Goal: Communication & Community: Answer question/provide support

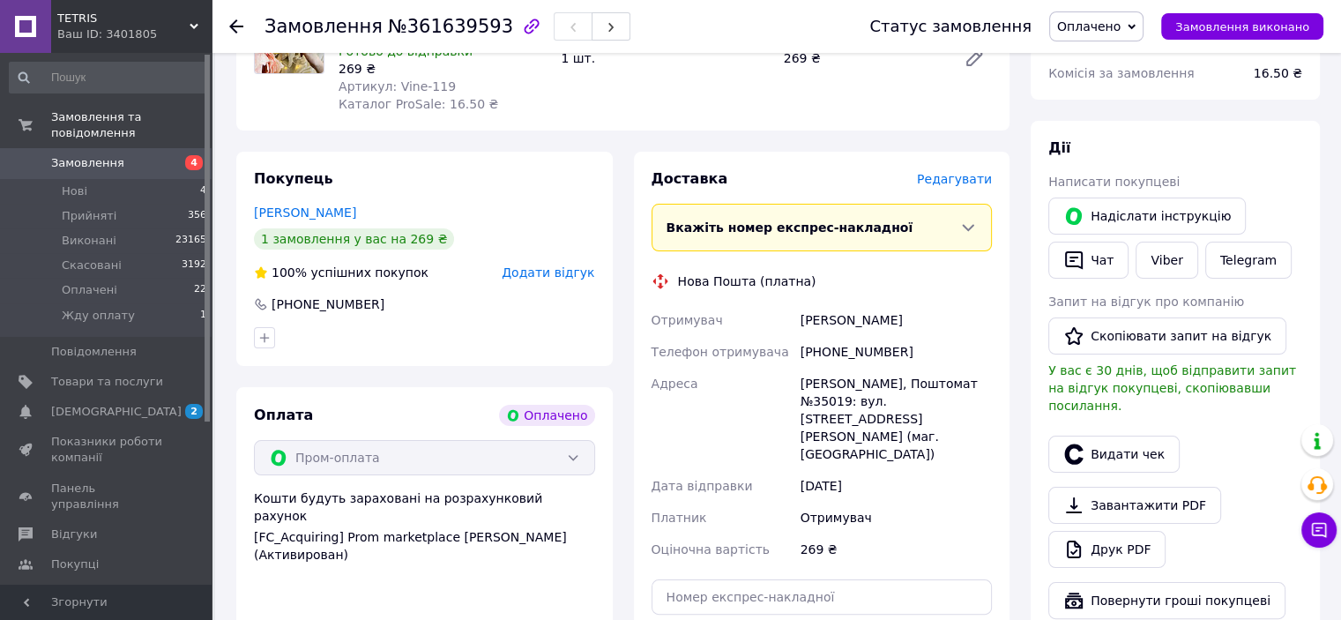
scroll to position [265, 0]
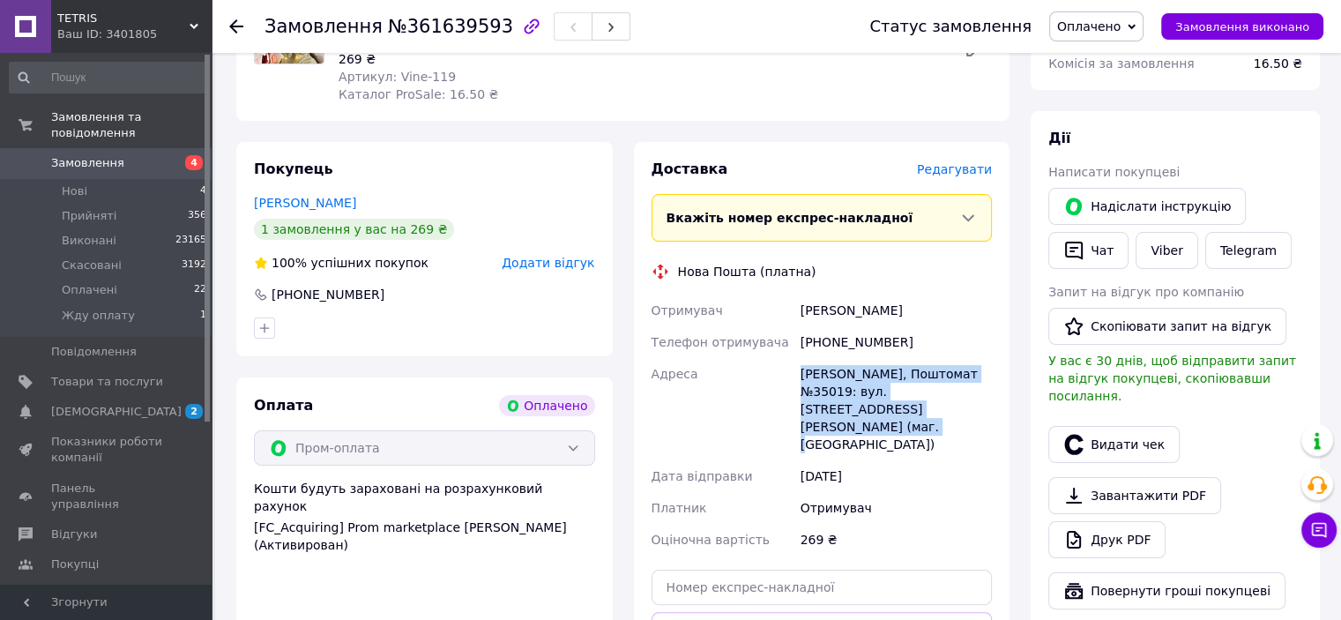
drag, startPoint x: 797, startPoint y: 367, endPoint x: 960, endPoint y: 408, distance: 168.3
click at [960, 408] on div "Отримувач Карпова Екатерина Телефон отримувача +380664809760 Адреса Кропивницьк…" at bounding box center [822, 425] width 348 height 261
click at [1165, 254] on link "Viber" at bounding box center [1167, 250] width 62 height 37
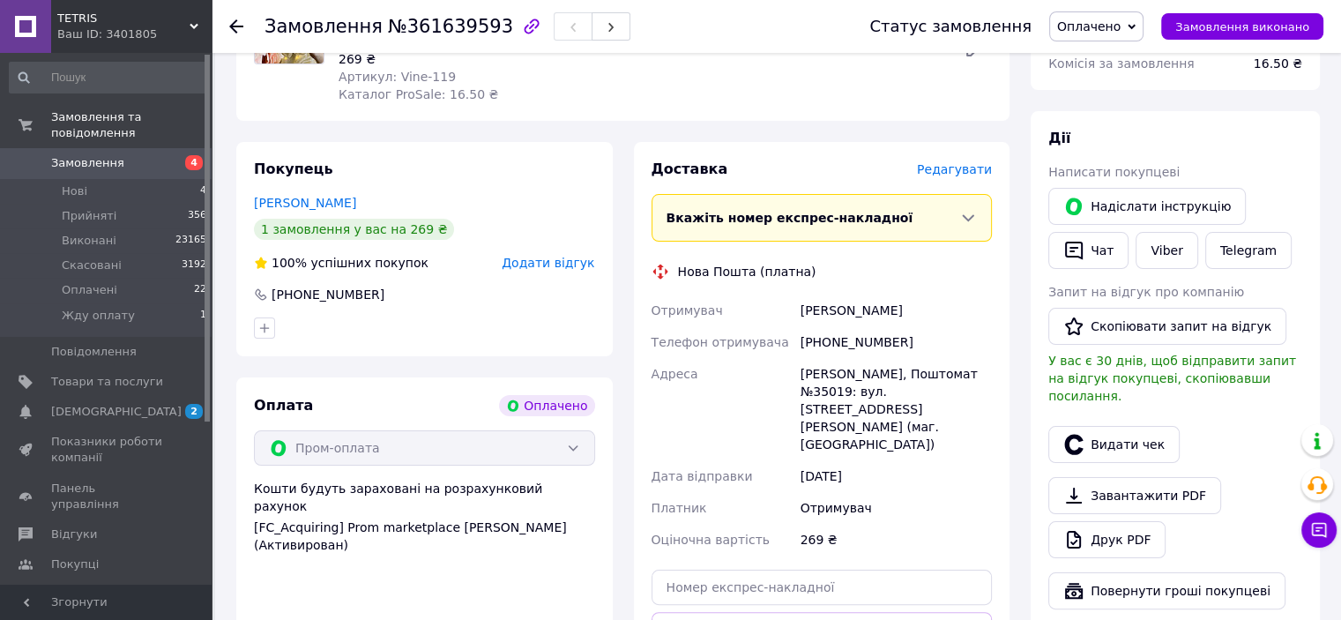
click at [846, 345] on div "+380664809760" at bounding box center [896, 342] width 198 height 32
copy div "380664809760"
drag, startPoint x: 776, startPoint y: 310, endPoint x: 947, endPoint y: 316, distance: 171.2
click at [947, 316] on div "Отримувач Карпова Екатерина Телефон отримувача +380664809760 Адреса Кропивницьк…" at bounding box center [822, 425] width 348 height 261
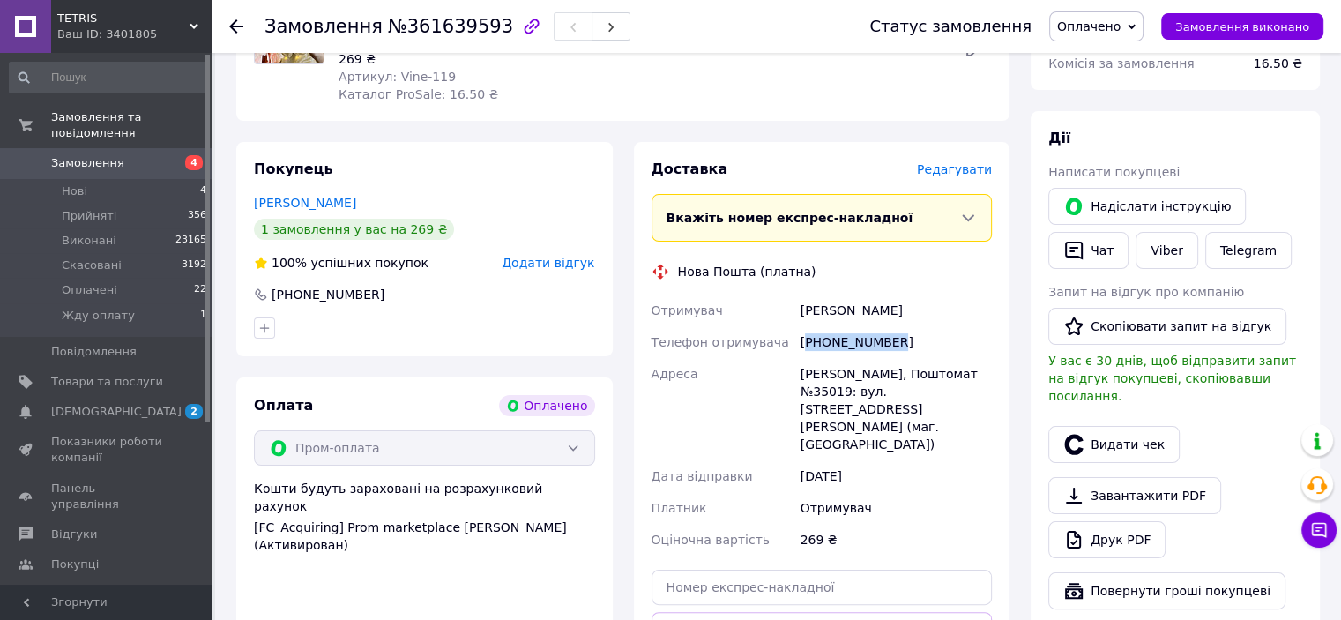
copy div "Отримувач Карпова Екатерина"
click at [1121, 32] on span "Оплачено" at bounding box center [1088, 26] width 63 height 14
click at [1125, 54] on li "Прийнято" at bounding box center [1096, 61] width 93 height 26
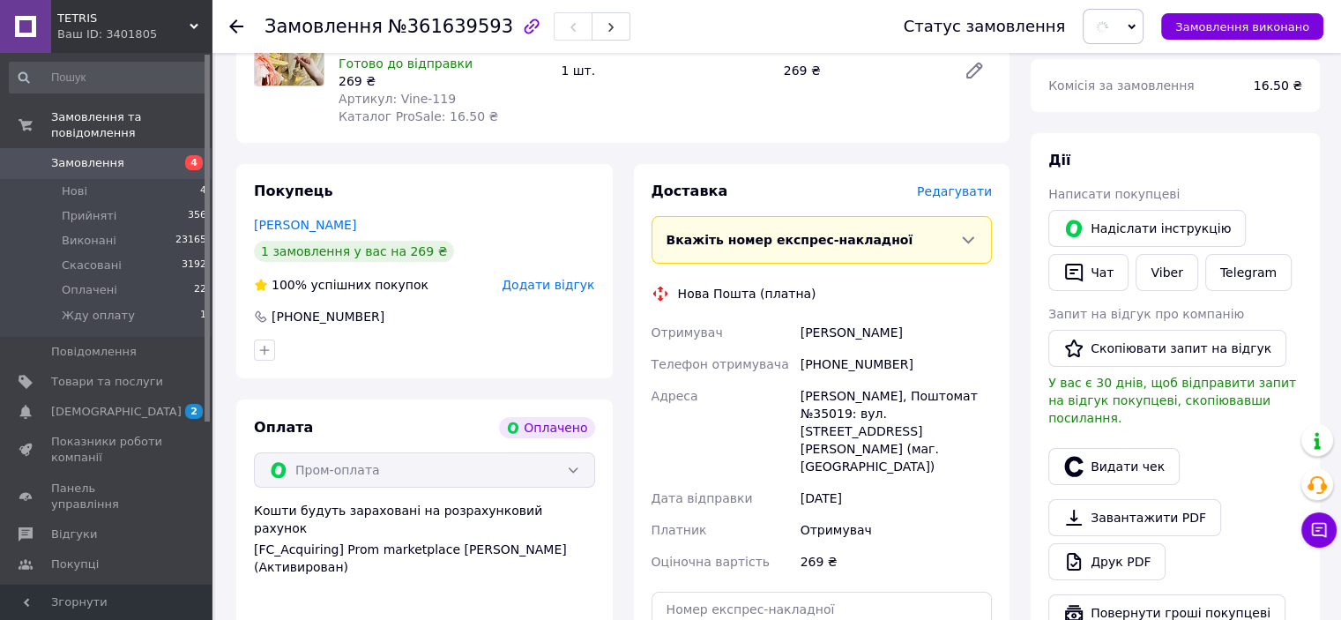
scroll to position [176, 0]
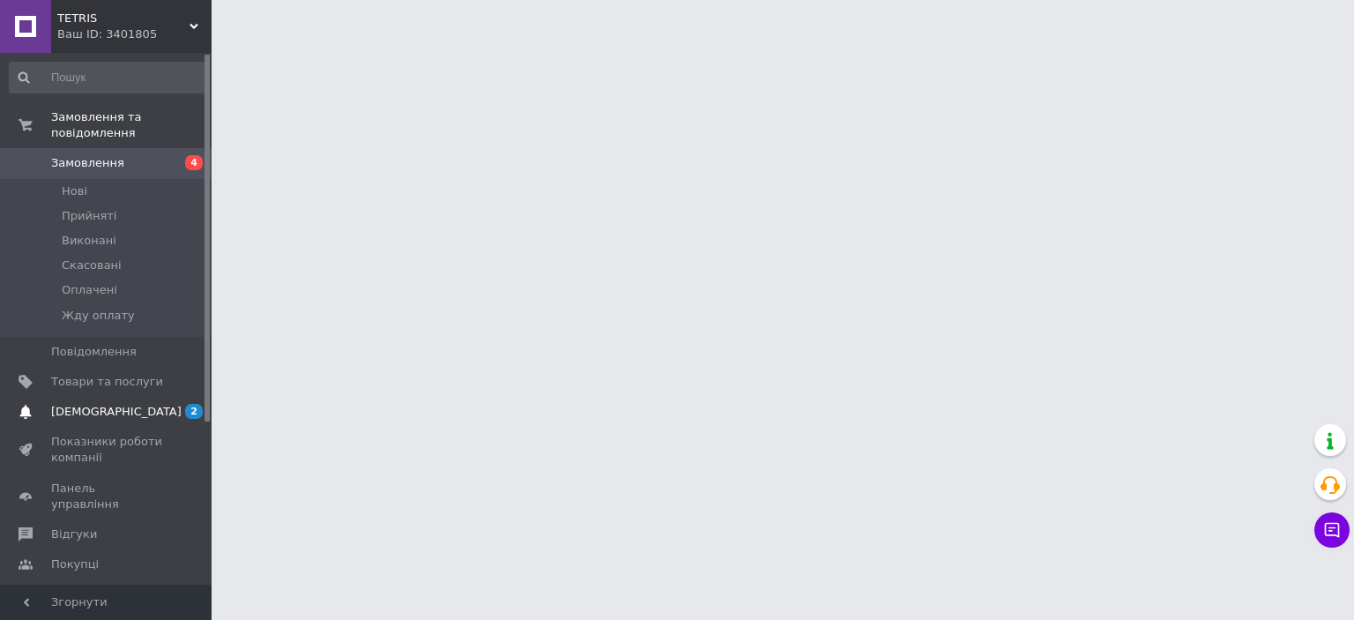
click at [108, 404] on span "[DEMOGRAPHIC_DATA]" at bounding box center [116, 412] width 131 height 16
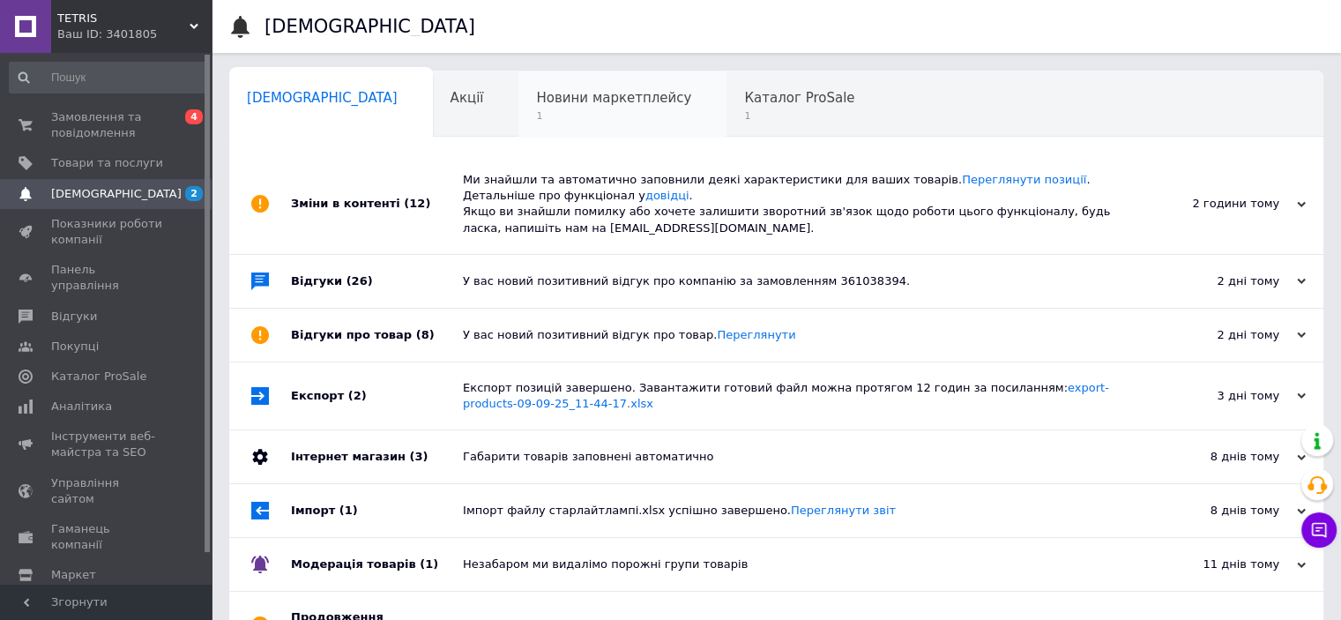
click at [585, 112] on span "1" at bounding box center [613, 115] width 155 height 13
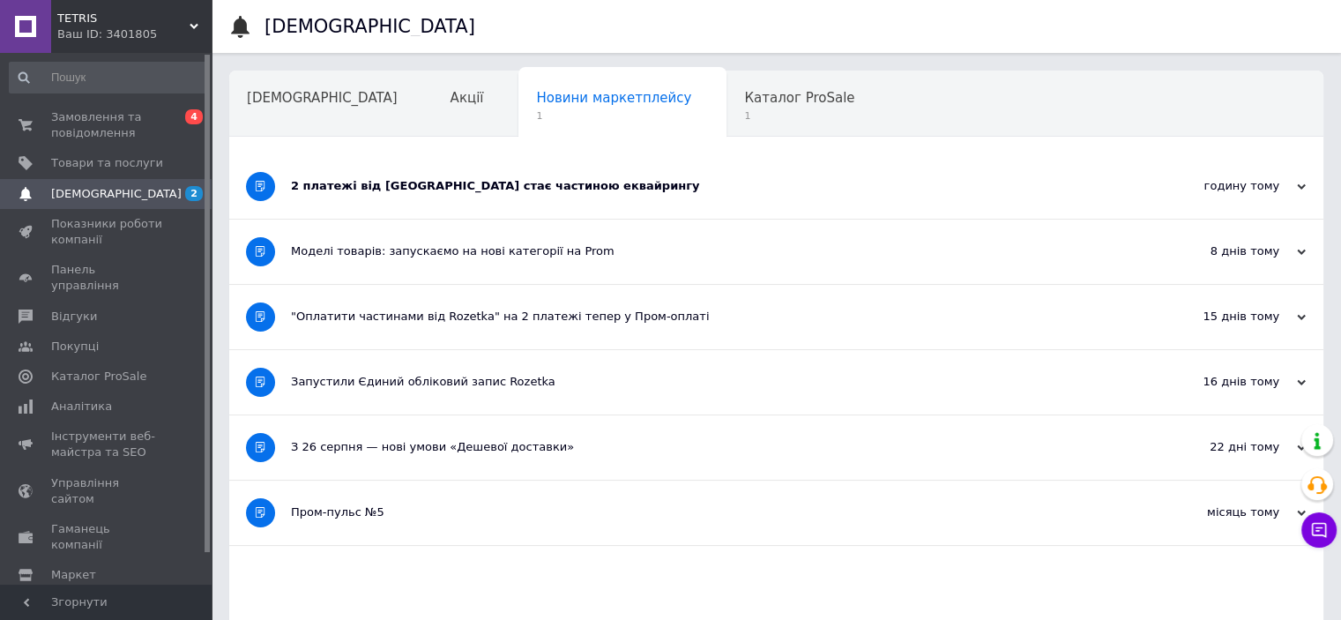
click at [538, 179] on div "2 платежі від Rozetka стає частиною еквайрингу" at bounding box center [710, 186] width 839 height 16
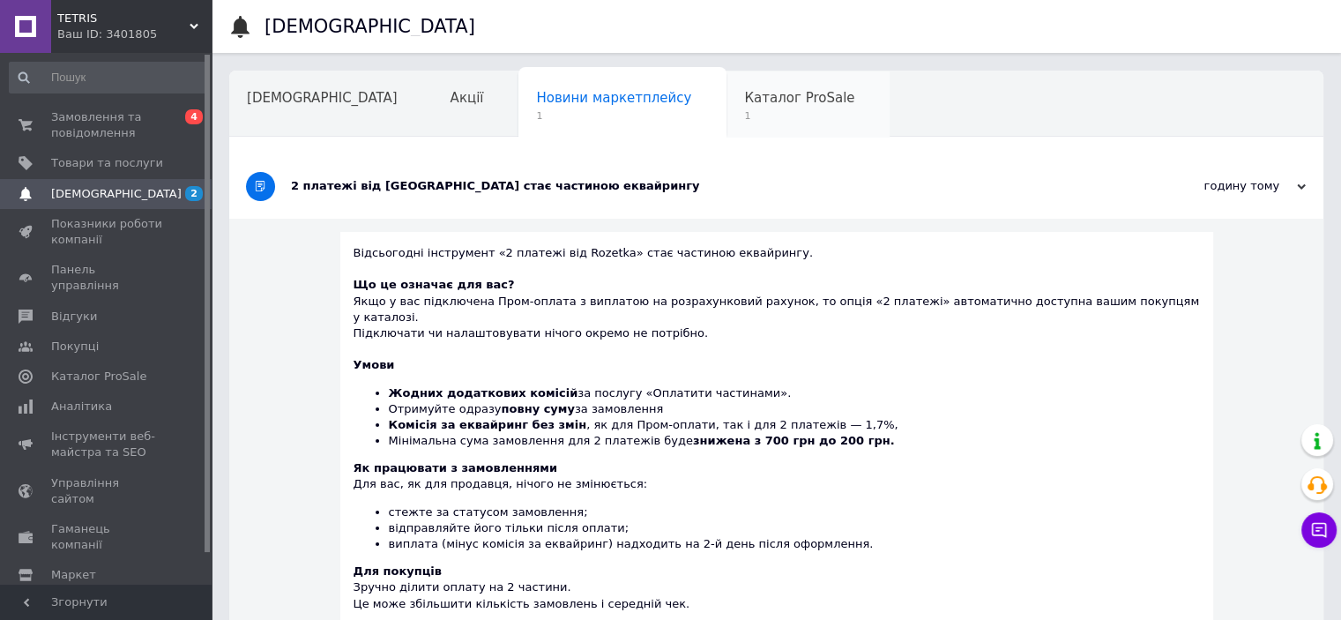
click at [744, 101] on span "Каталог ProSale" at bounding box center [799, 98] width 110 height 16
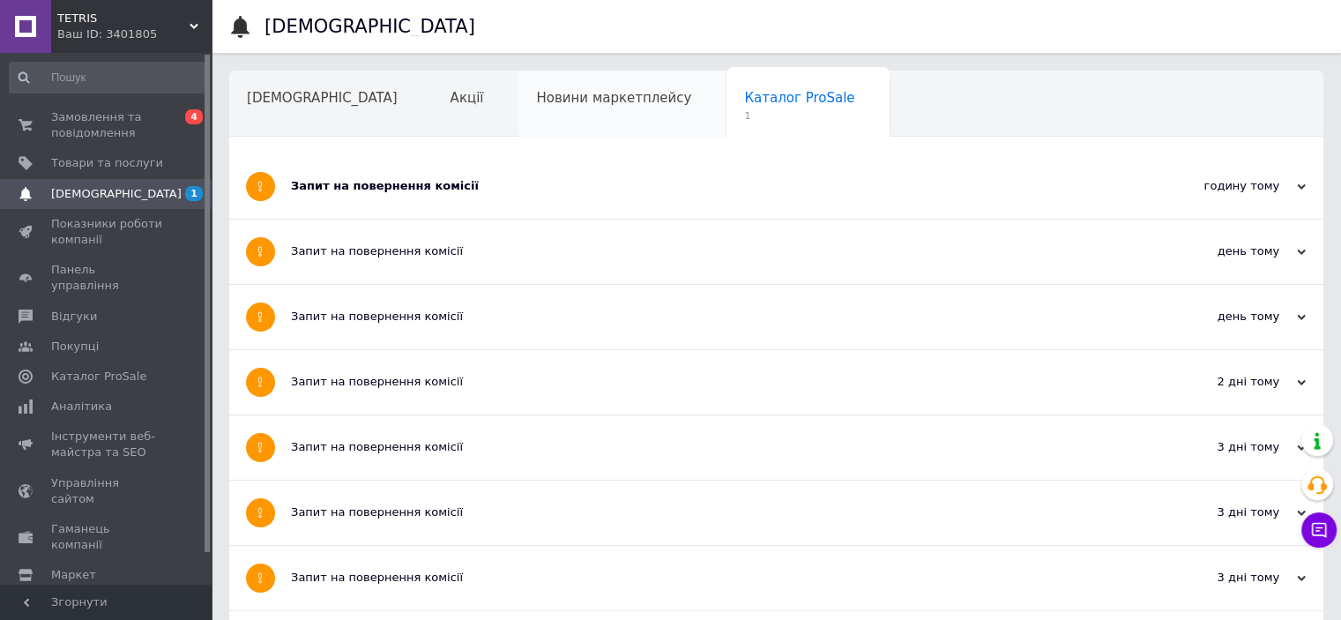
click at [589, 108] on div "Новини маркетплейсу" at bounding box center [622, 104] width 208 height 67
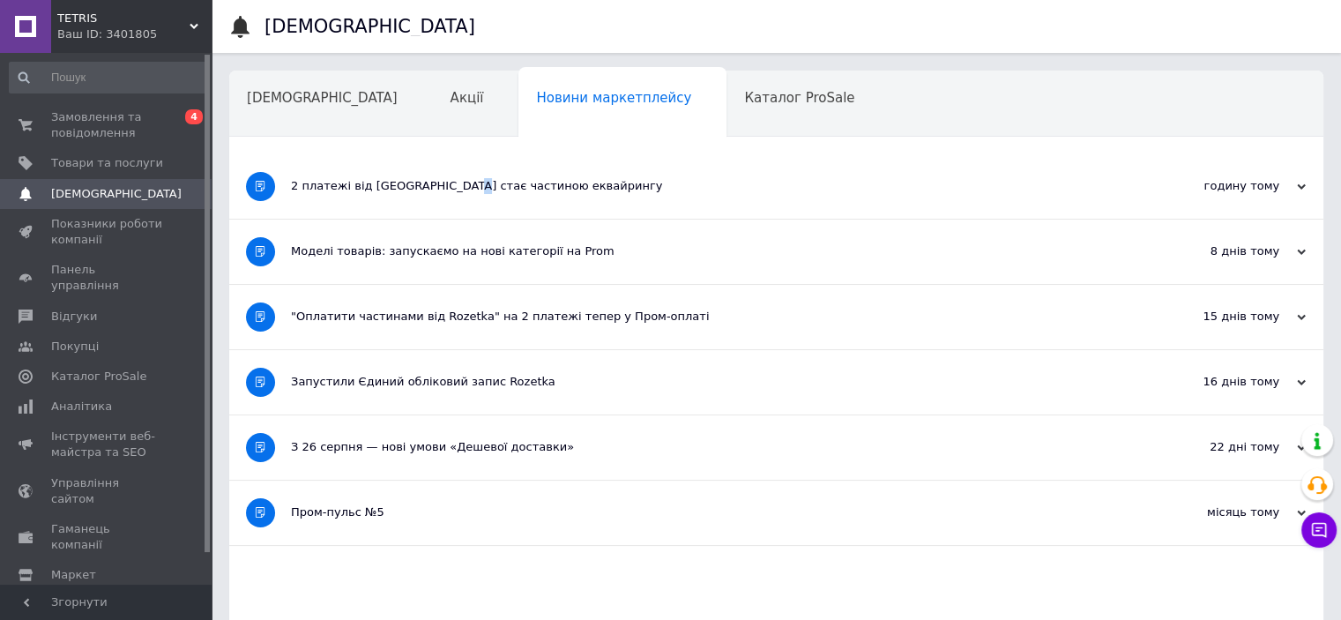
click at [444, 174] on div "2 платежі від Rozetka стає частиною еквайрингу" at bounding box center [710, 186] width 839 height 64
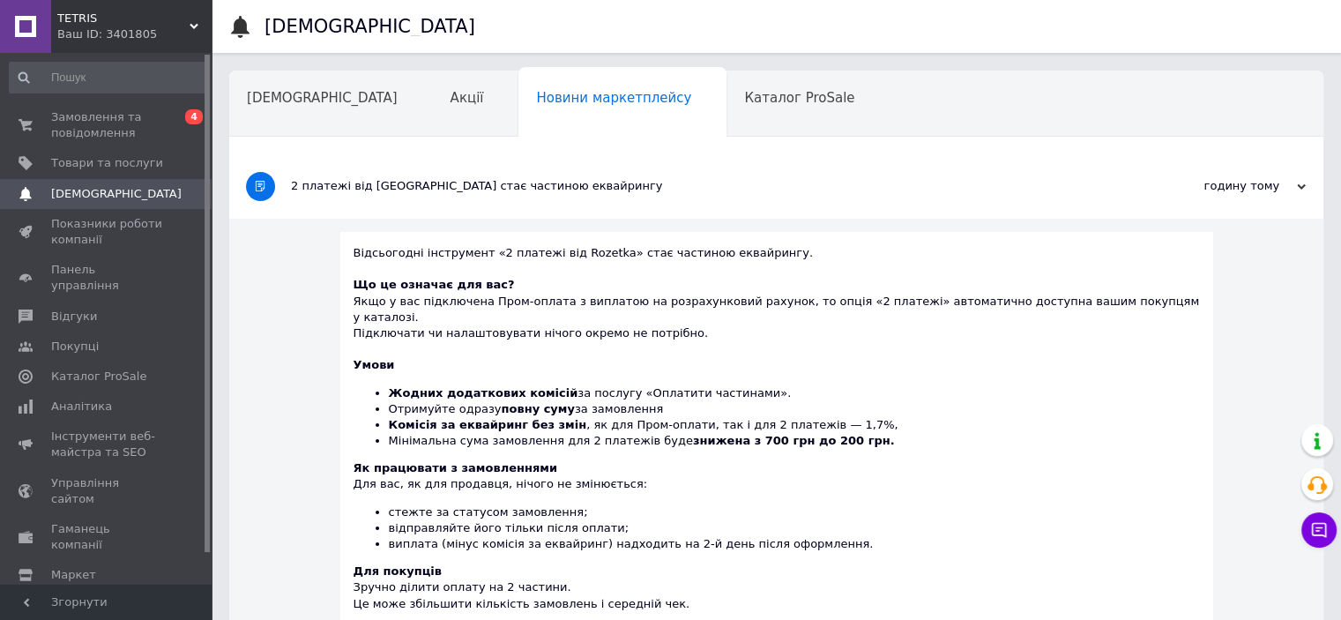
click at [479, 193] on div "2 платежі від Rozetka стає частиною еквайрингу" at bounding box center [710, 186] width 839 height 16
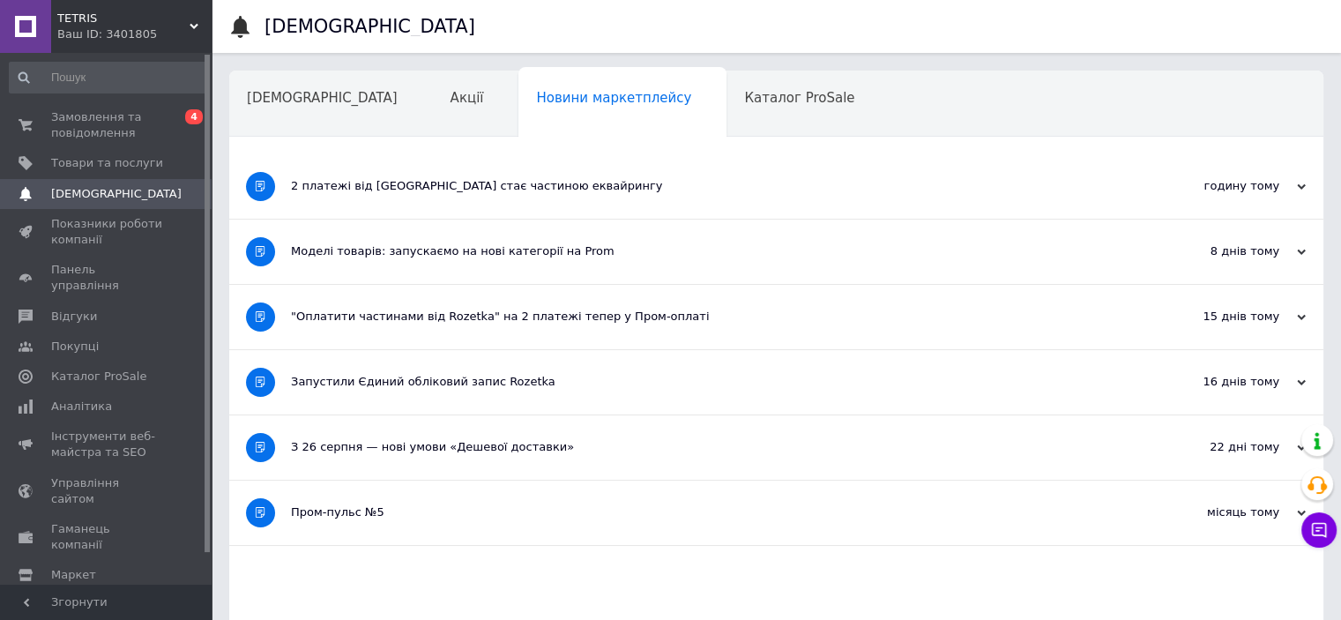
click at [479, 193] on div "2 платежі від Rozetka стає частиною еквайрингу" at bounding box center [710, 186] width 839 height 16
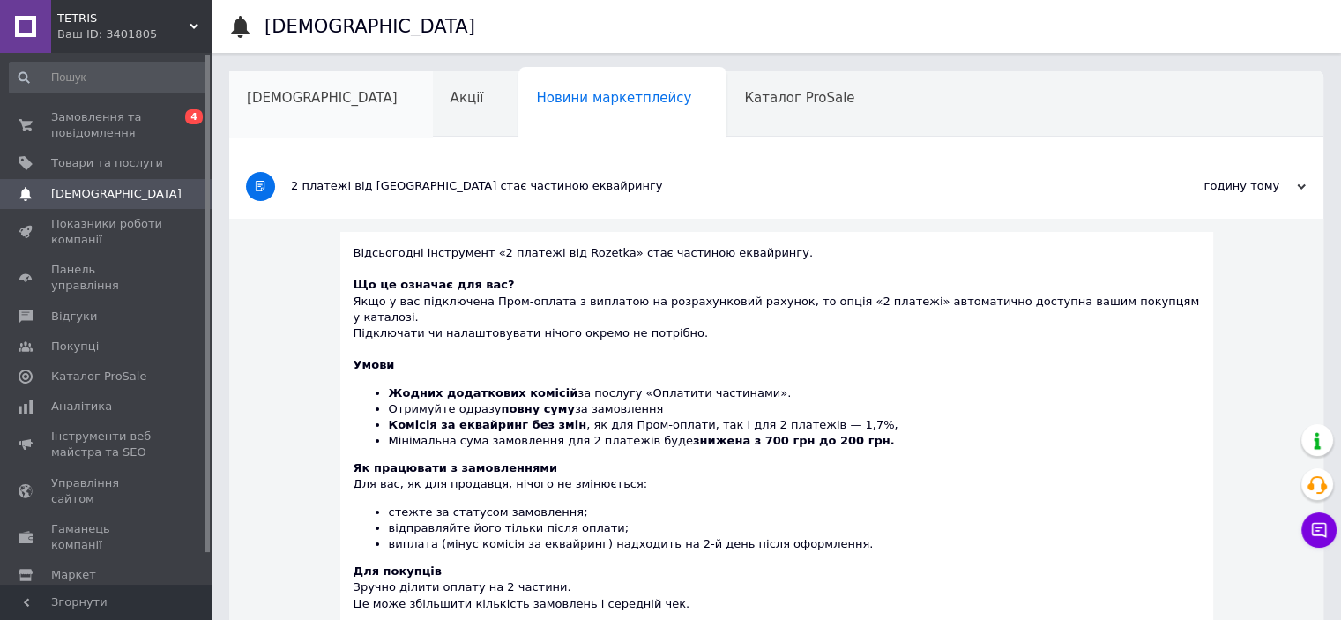
click at [307, 101] on span "[DEMOGRAPHIC_DATA]" at bounding box center [322, 98] width 151 height 16
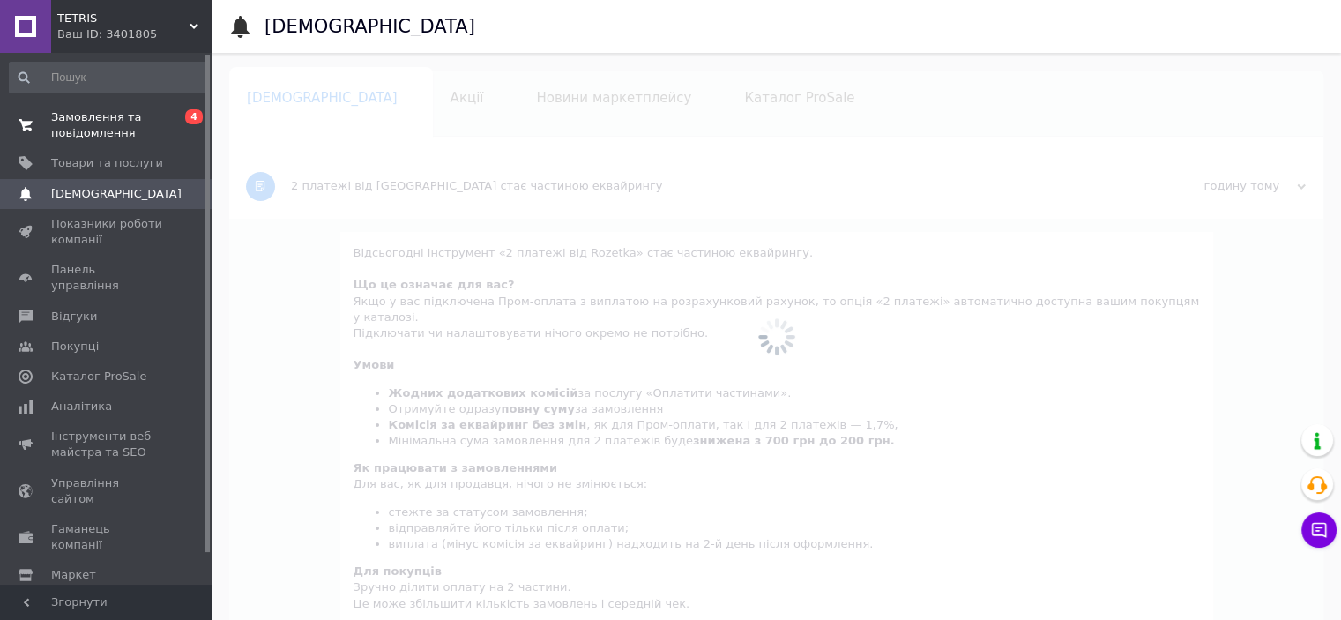
click at [135, 112] on span "Замовлення та повідомлення" at bounding box center [107, 125] width 112 height 32
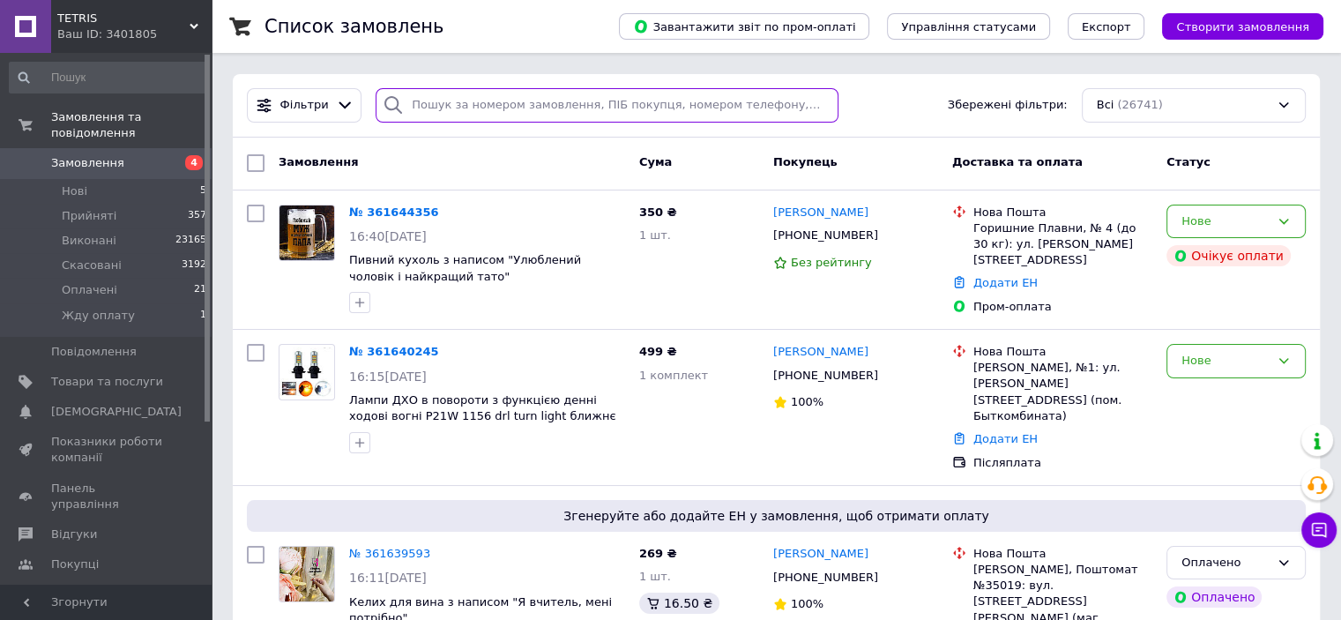
click at [438, 98] on input "search" at bounding box center [607, 105] width 463 height 34
paste input "380970717540"
type input "380970717540"
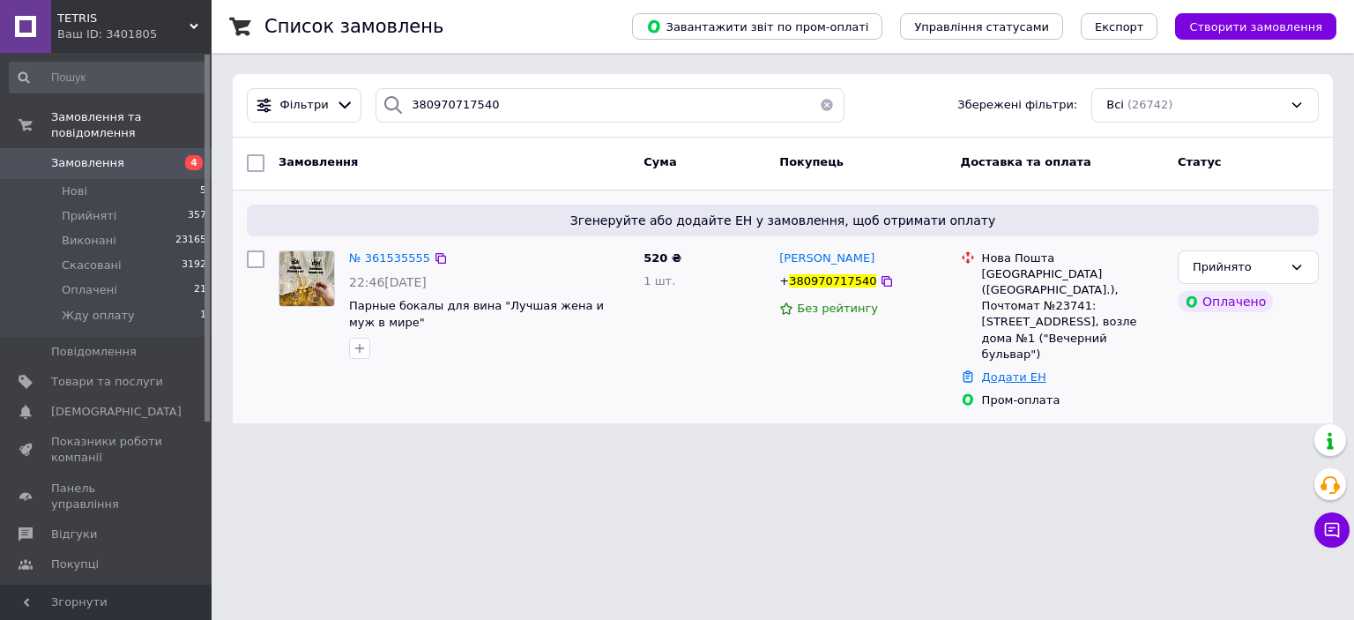
click at [999, 370] on link "Додати ЕН" at bounding box center [1014, 376] width 64 height 13
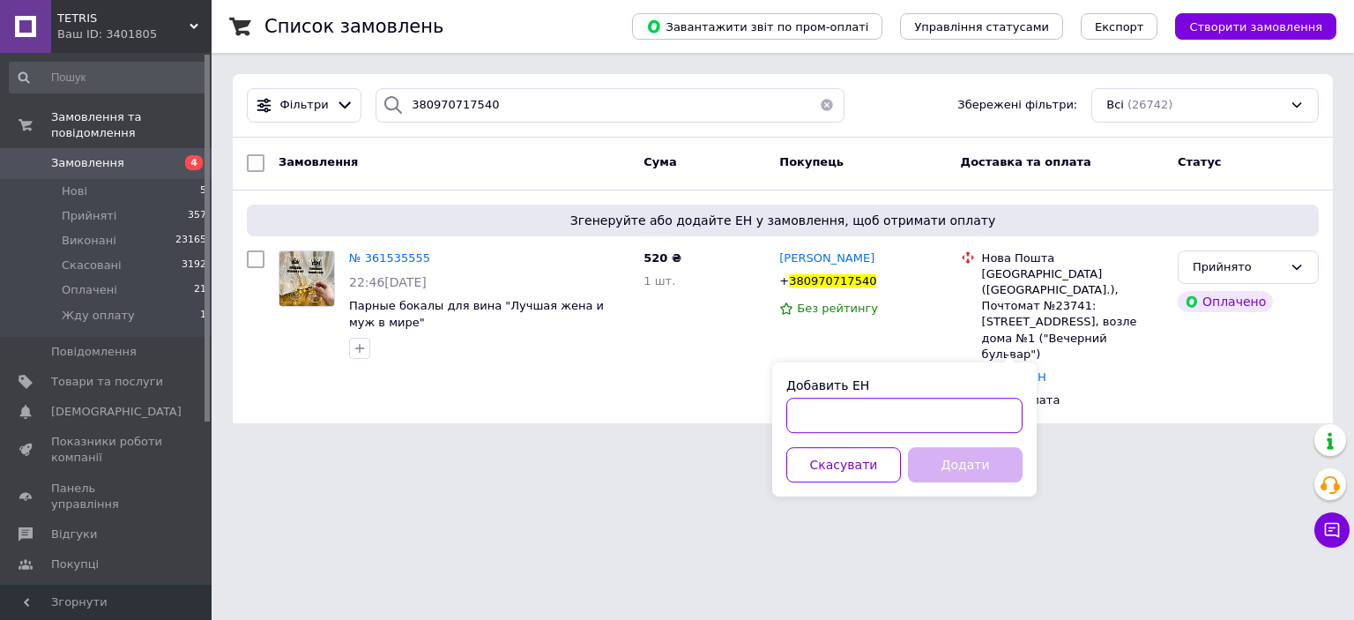
click at [963, 412] on input "Добавить ЕН" at bounding box center [905, 415] width 236 height 35
paste input "20451247365769"
type input "20451247365769"
click at [954, 462] on button "Додати" at bounding box center [965, 464] width 115 height 35
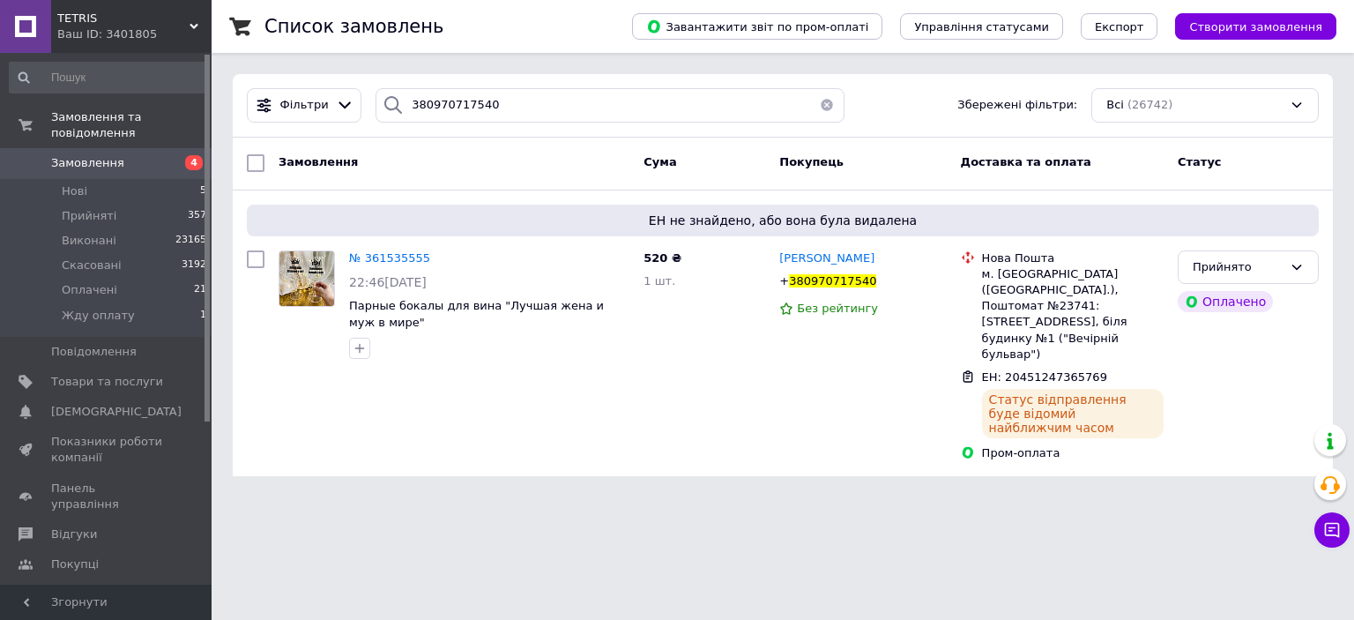
click at [108, 155] on span "Замовлення" at bounding box center [87, 163] width 73 height 16
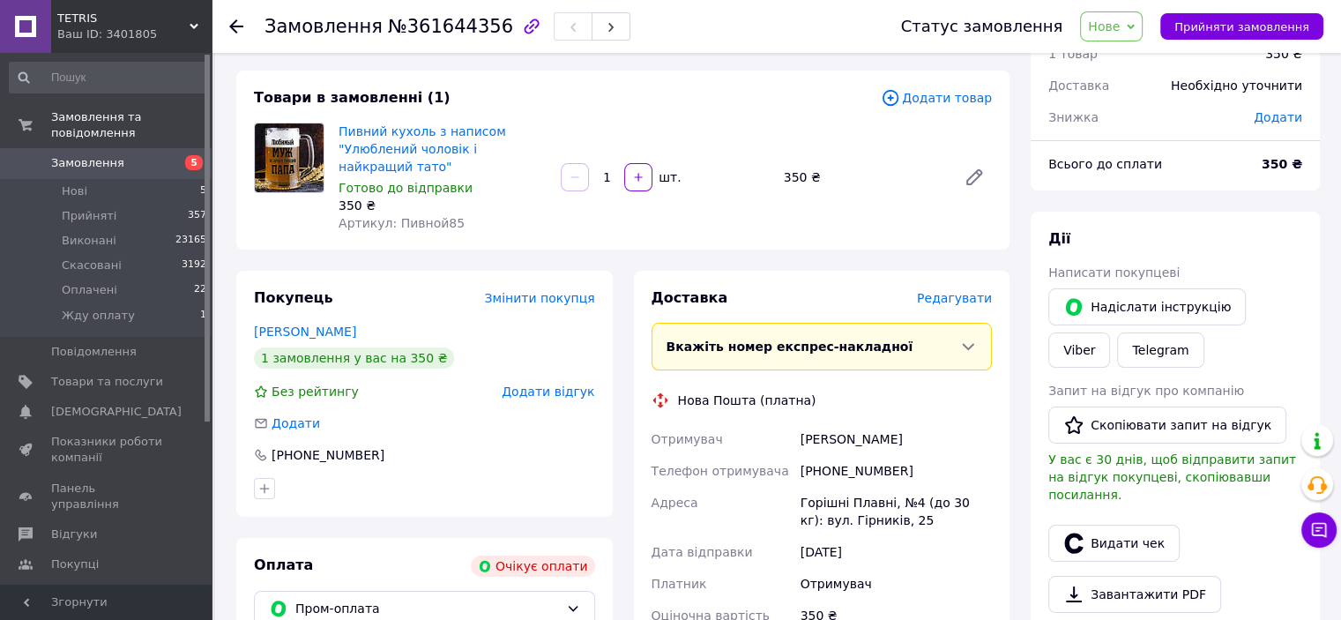
scroll to position [88, 0]
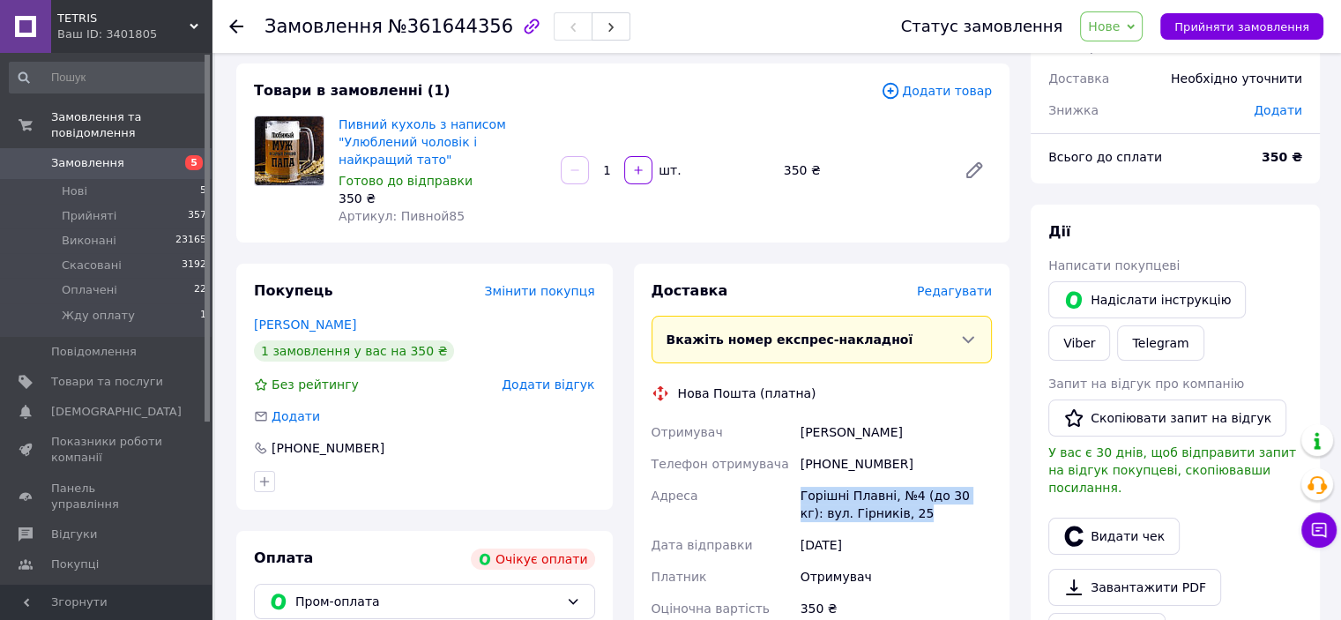
drag, startPoint x: 827, startPoint y: 501, endPoint x: 924, endPoint y: 527, distance: 100.5
click at [924, 527] on div "Отримувач [PERSON_NAME] Телефон отримувача [PHONE_NUMBER] [GEOGRAPHIC_DATA], №4…" at bounding box center [822, 520] width 348 height 208
click at [1110, 325] on link "Viber" at bounding box center [1079, 342] width 62 height 35
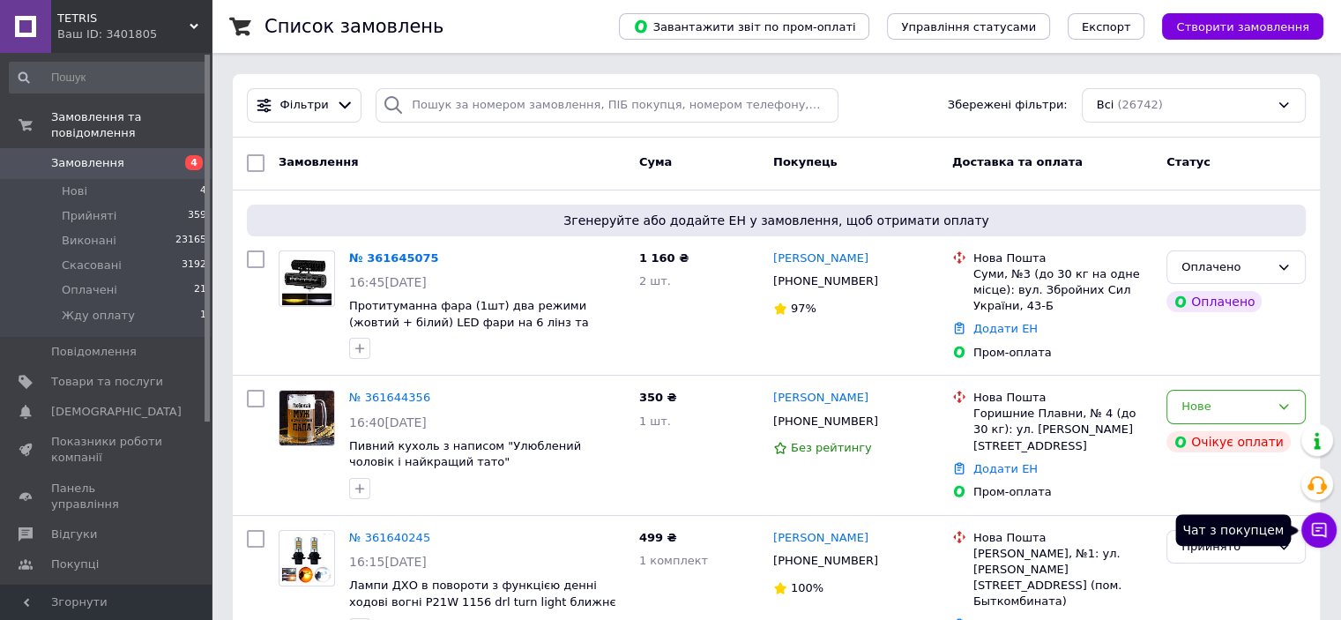
click at [1330, 528] on button "Чат з покупцем" at bounding box center [1318, 529] width 35 height 35
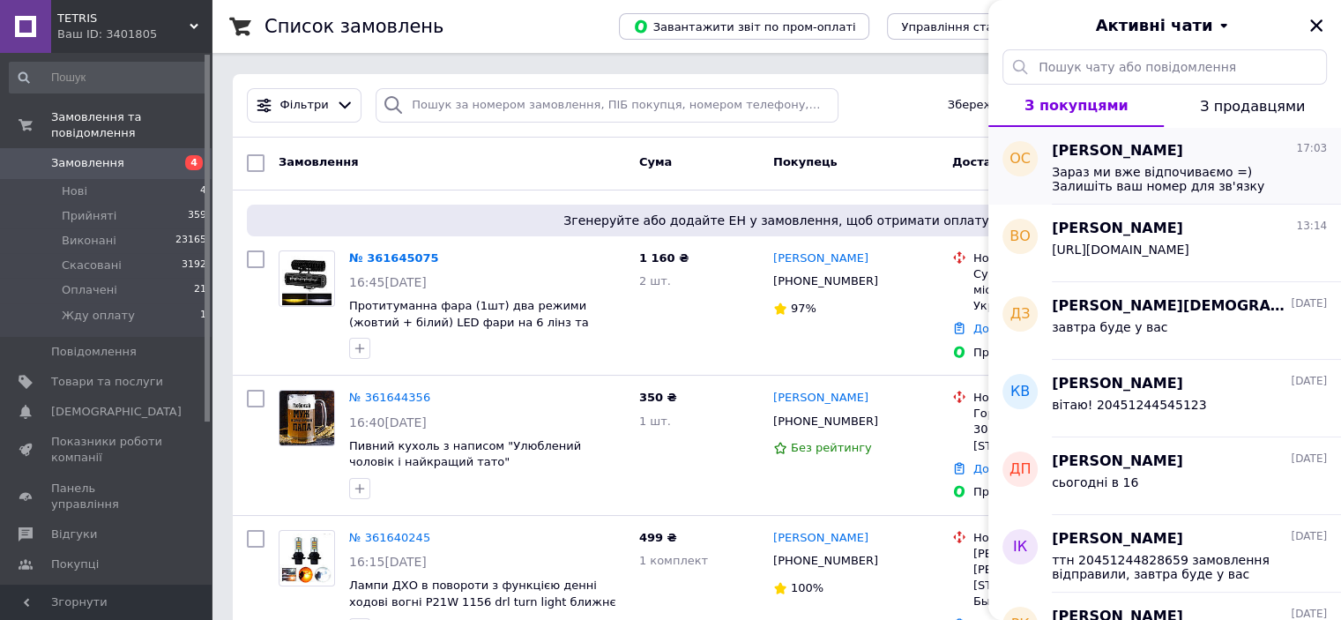
click at [1187, 186] on span "Зараз ми вже відпочиваємо =) Залишіть ваш номер для зв'язку (вайбер або телегра…" at bounding box center [1177, 179] width 250 height 28
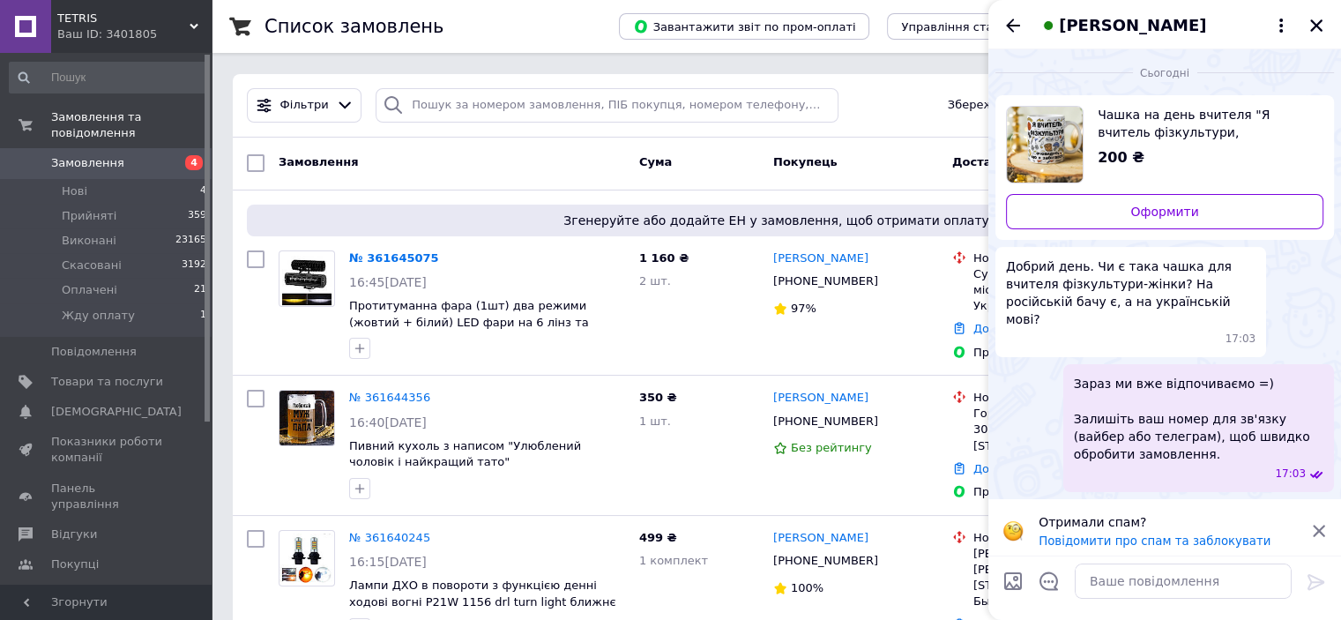
click at [1086, 120] on div "Чашка на день вчителя "Я вчитель фізкультури, зрозуміло, що я забігався" 200 ₴" at bounding box center [1204, 137] width 240 height 63
click at [1105, 574] on textarea at bounding box center [1183, 580] width 217 height 35
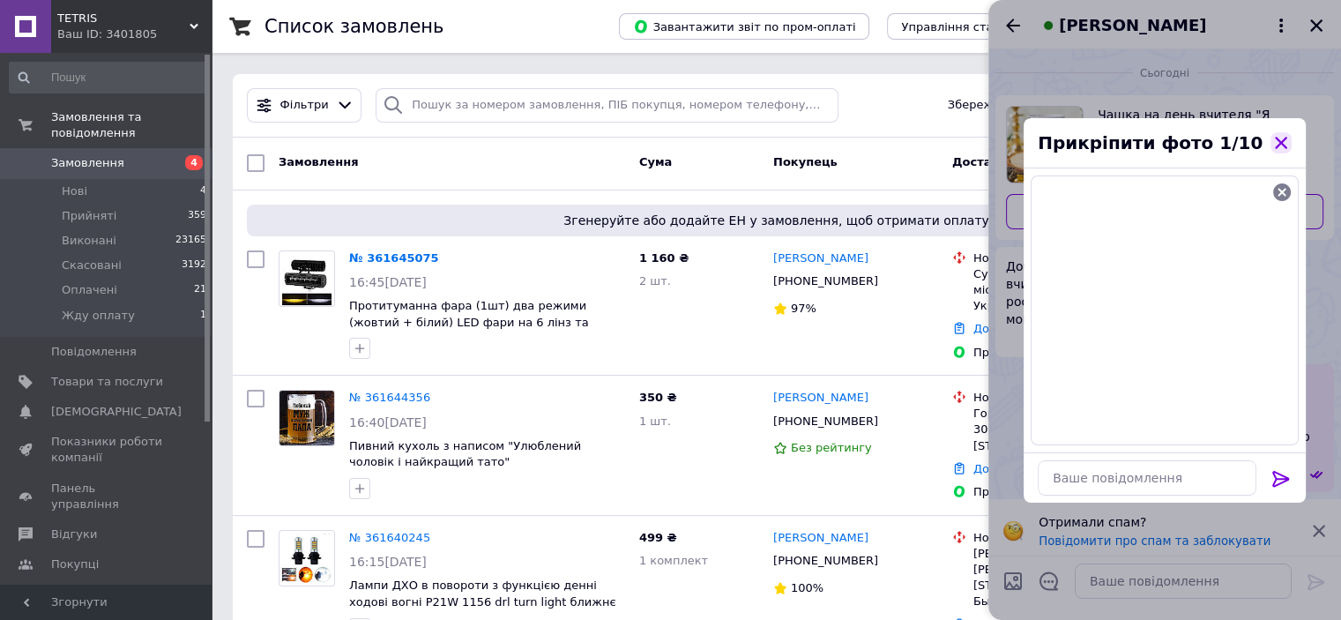
click at [1279, 137] on icon "button" at bounding box center [1281, 143] width 16 height 16
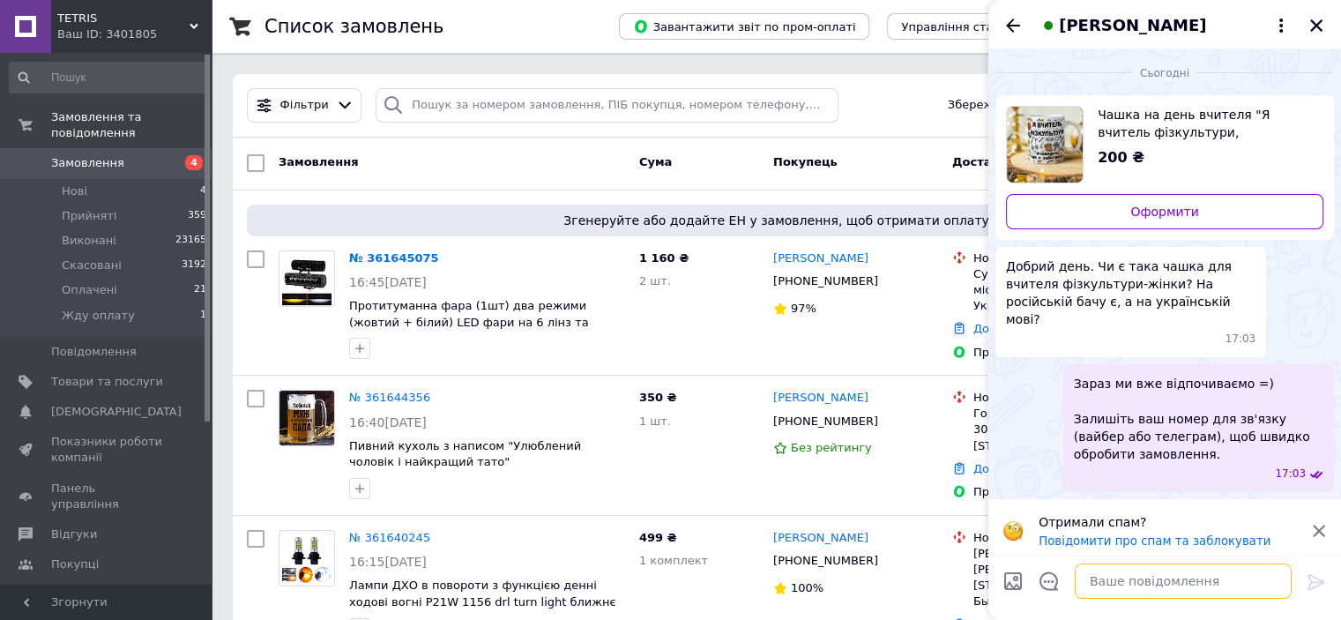
click at [1135, 579] on textarea at bounding box center [1183, 580] width 217 height 35
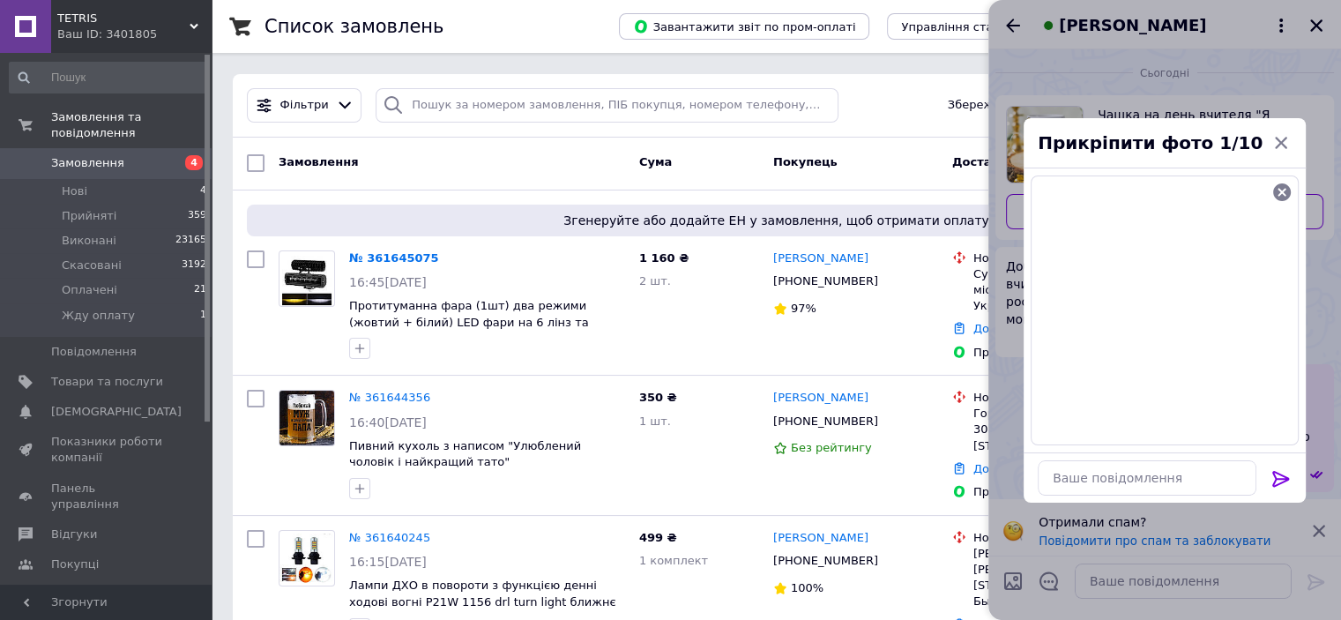
click at [1284, 479] on icon at bounding box center [1281, 478] width 21 height 21
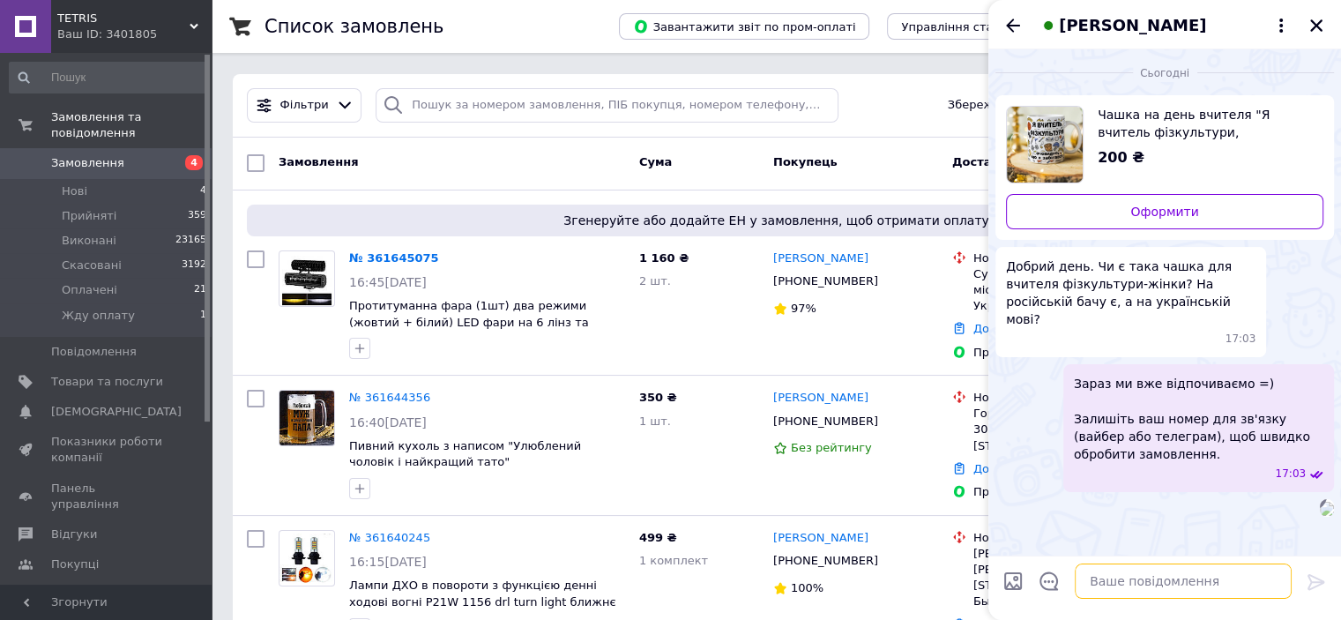
click at [1150, 578] on textarea at bounding box center [1183, 580] width 217 height 35
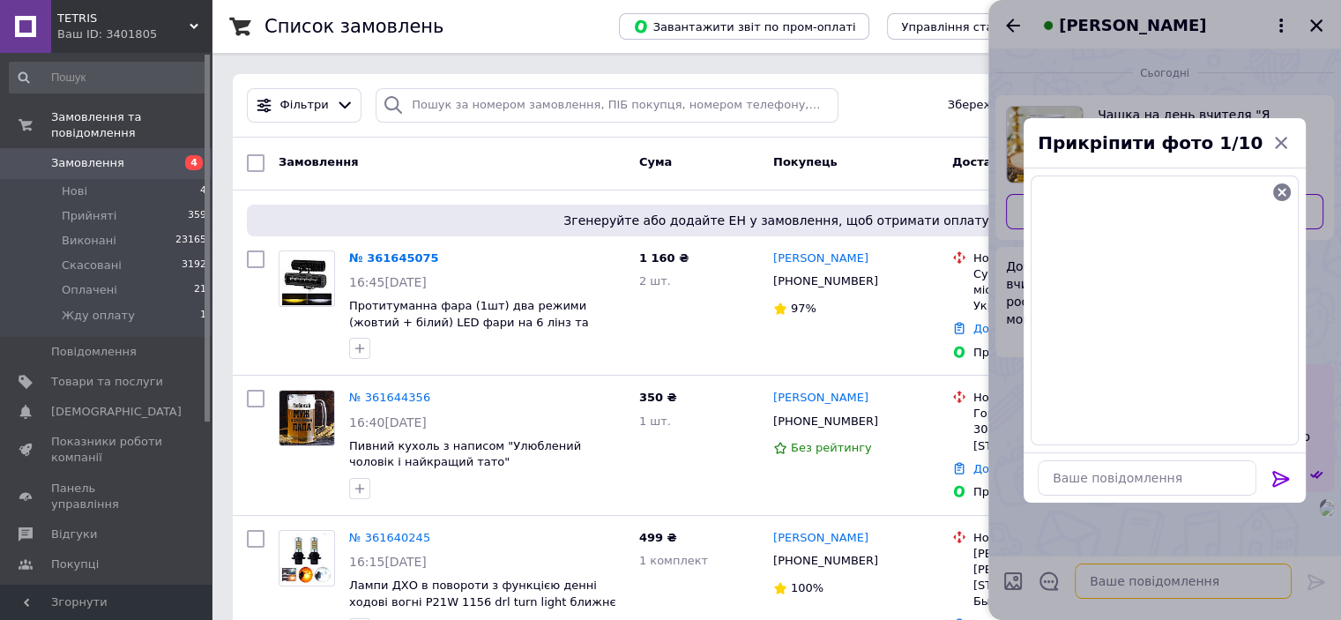
scroll to position [88, 0]
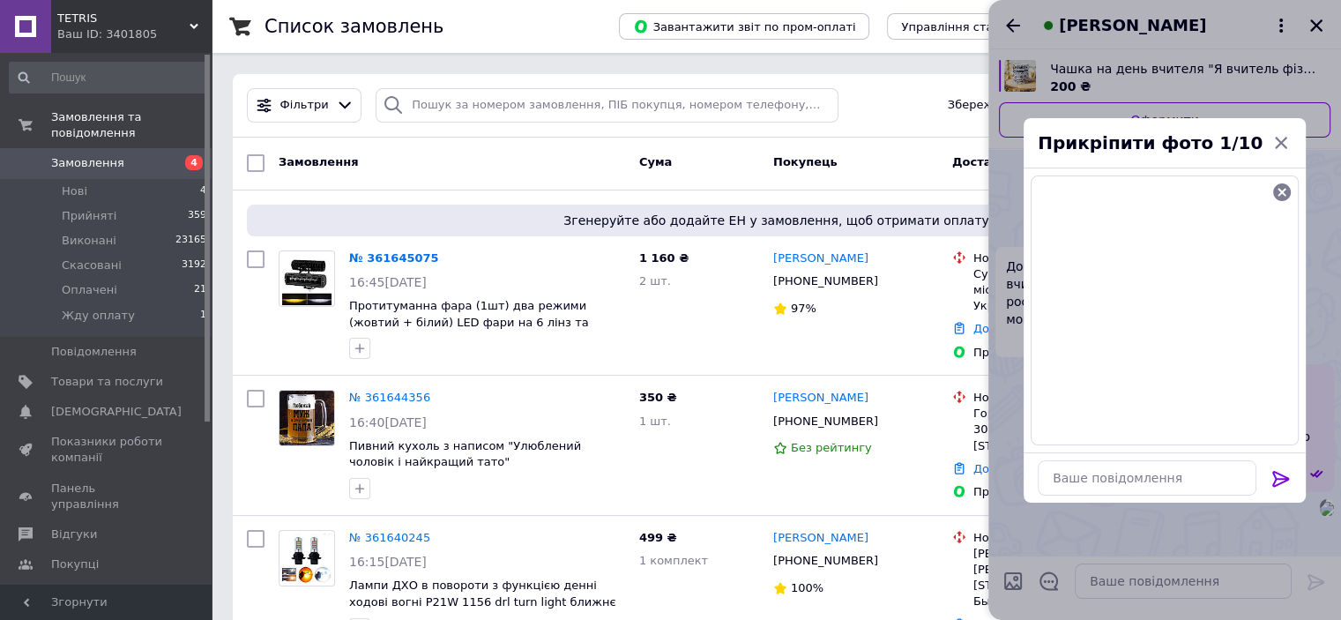
click at [1279, 472] on icon at bounding box center [1280, 479] width 17 height 16
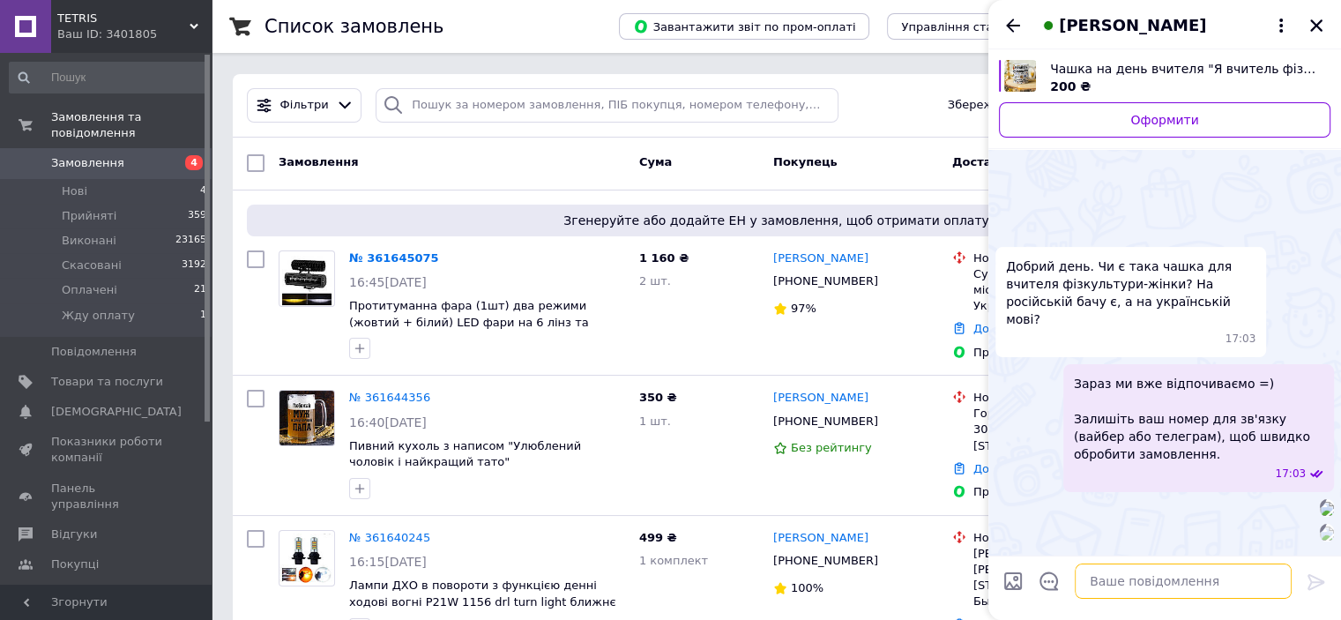
click at [1107, 588] on textarea at bounding box center [1183, 580] width 217 height 35
type textarea "м"
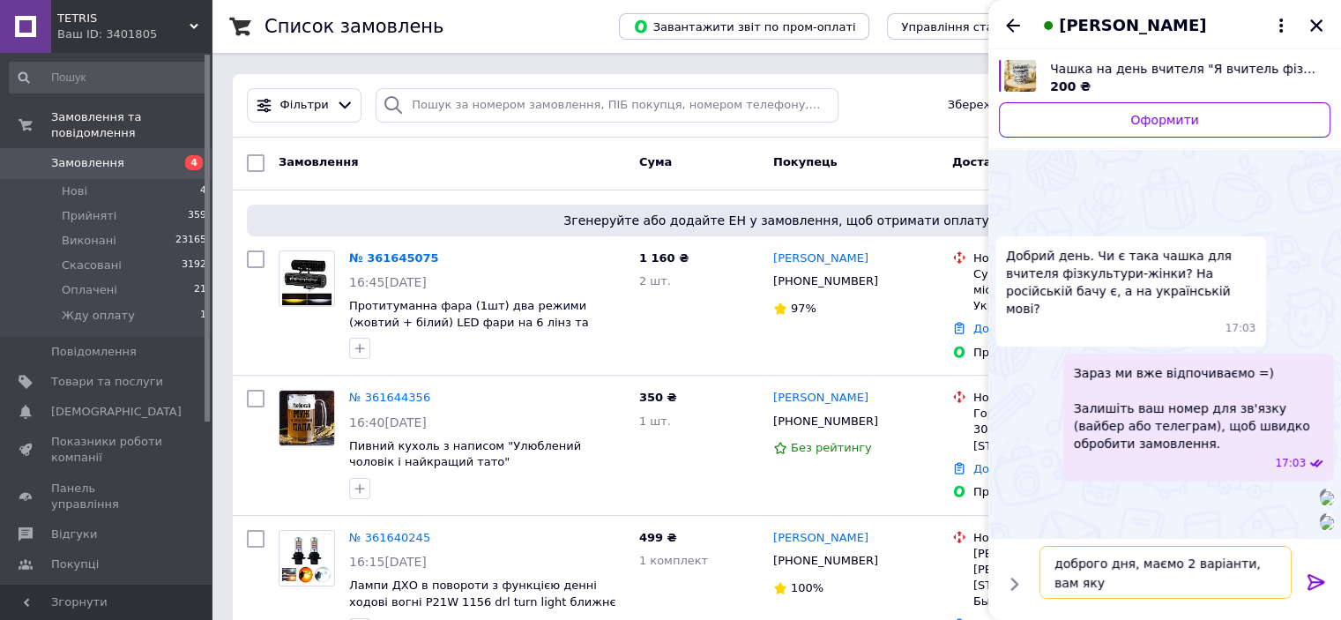
type textarea "доброго дня, маємо 2 варіанти, вам яку?"
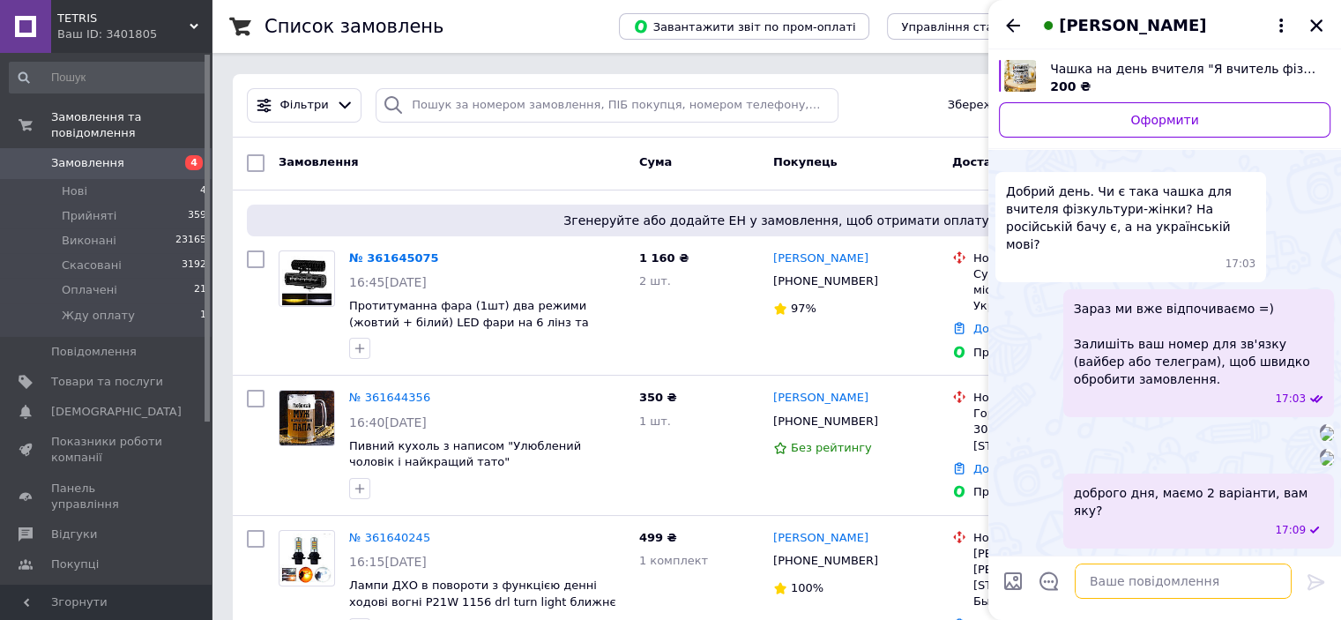
scroll to position [488, 0]
